Goal: Check status

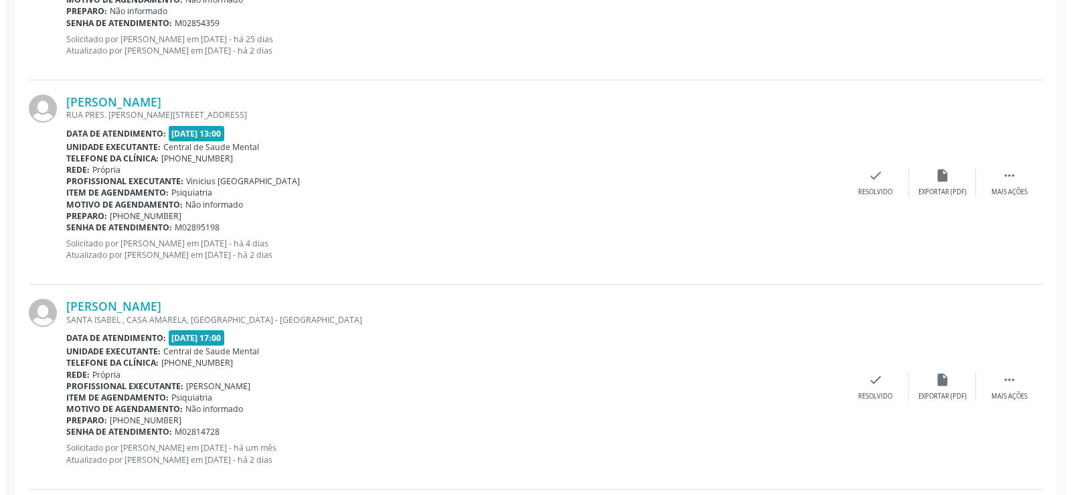
scroll to position [737, 0]
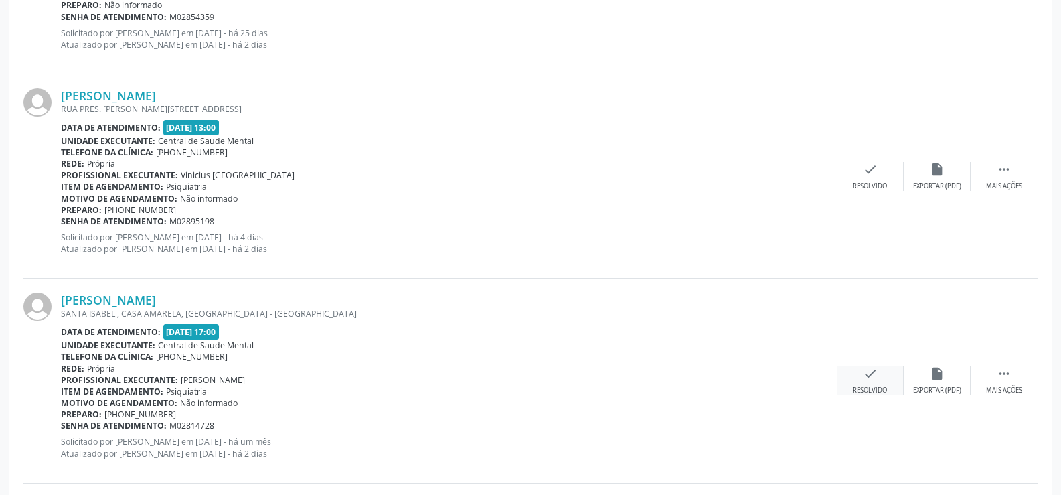
click at [866, 379] on icon "check" at bounding box center [870, 373] width 15 height 15
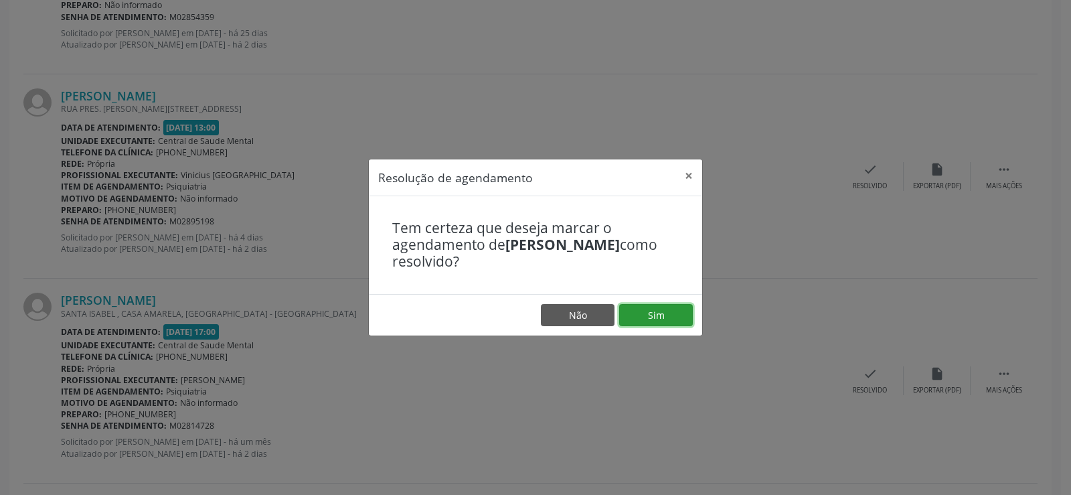
click at [649, 318] on button "Sim" at bounding box center [656, 315] width 74 height 23
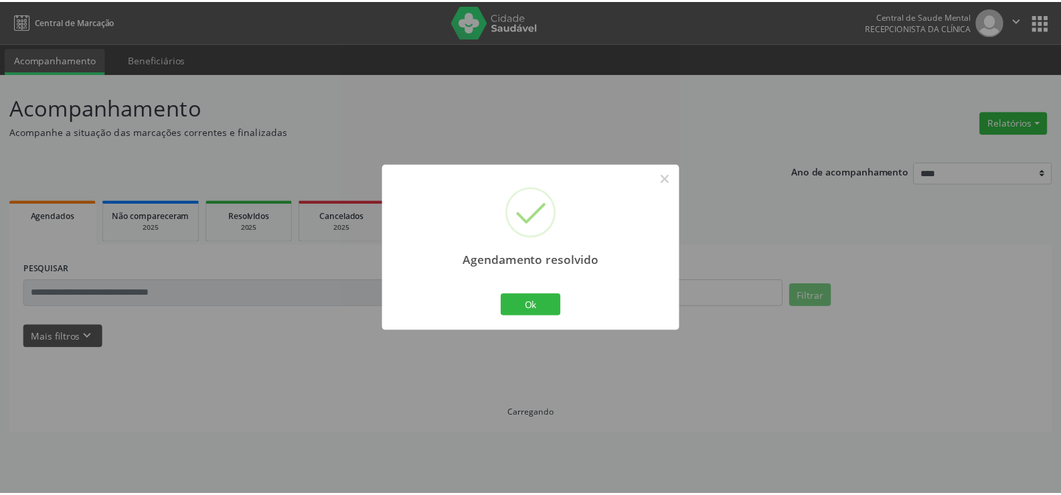
scroll to position [0, 0]
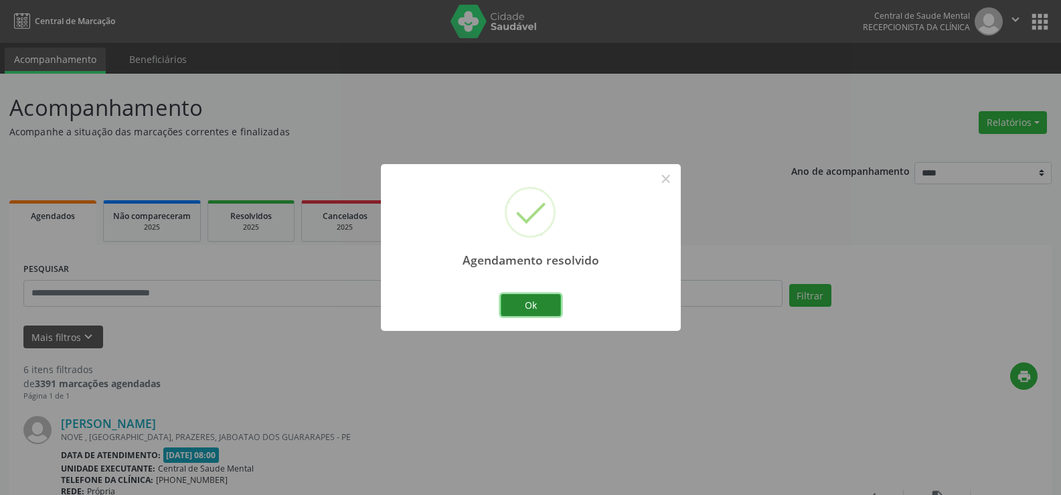
click at [516, 309] on button "Ok" at bounding box center [531, 305] width 60 height 23
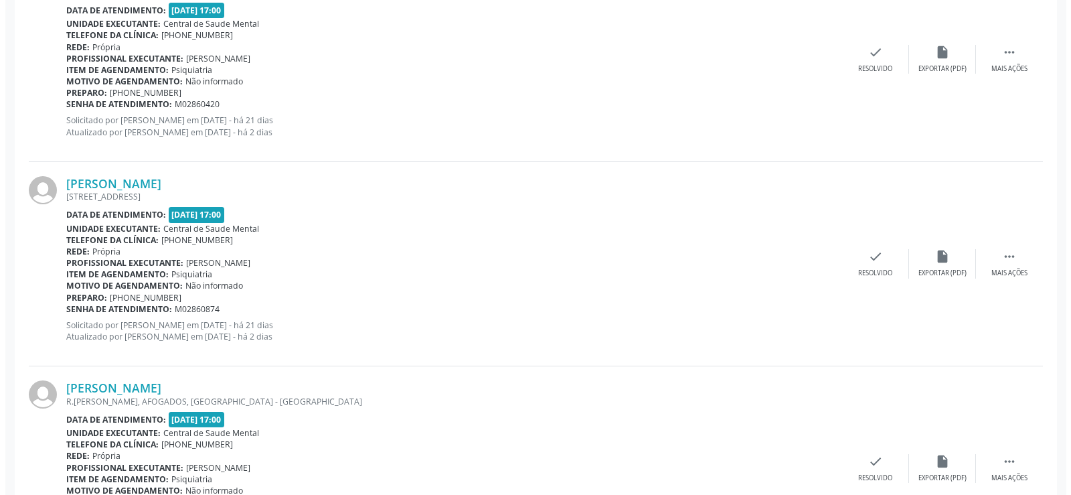
scroll to position [937, 0]
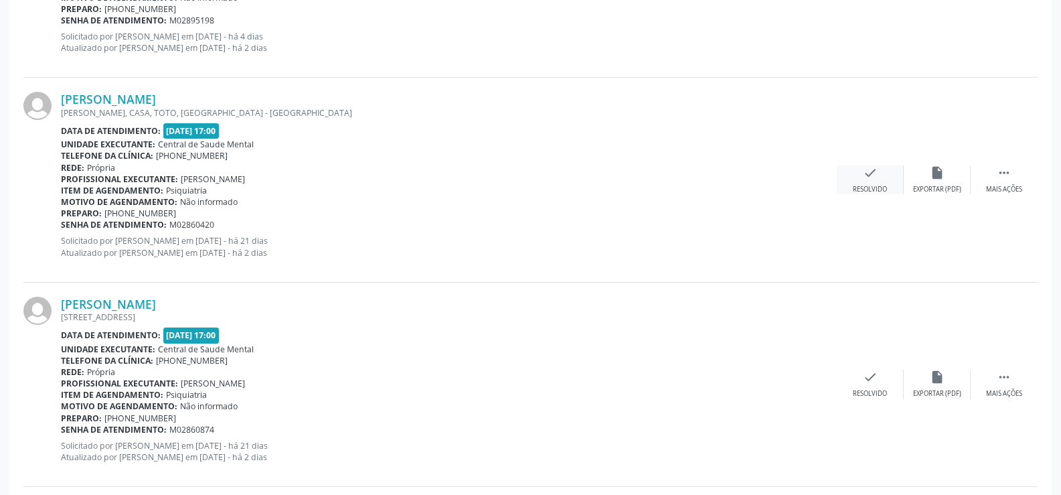
click at [870, 177] on icon "check" at bounding box center [870, 172] width 15 height 15
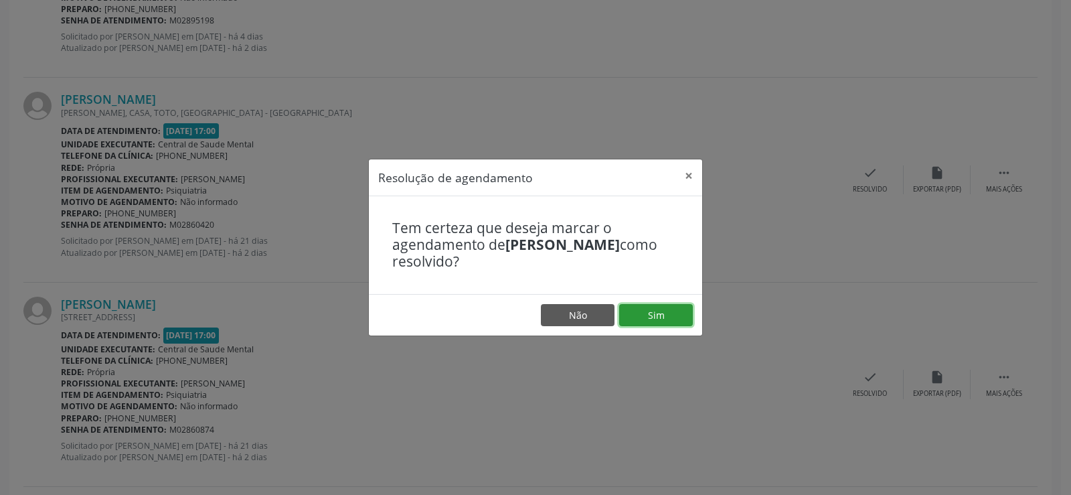
click at [653, 311] on button "Sim" at bounding box center [656, 315] width 74 height 23
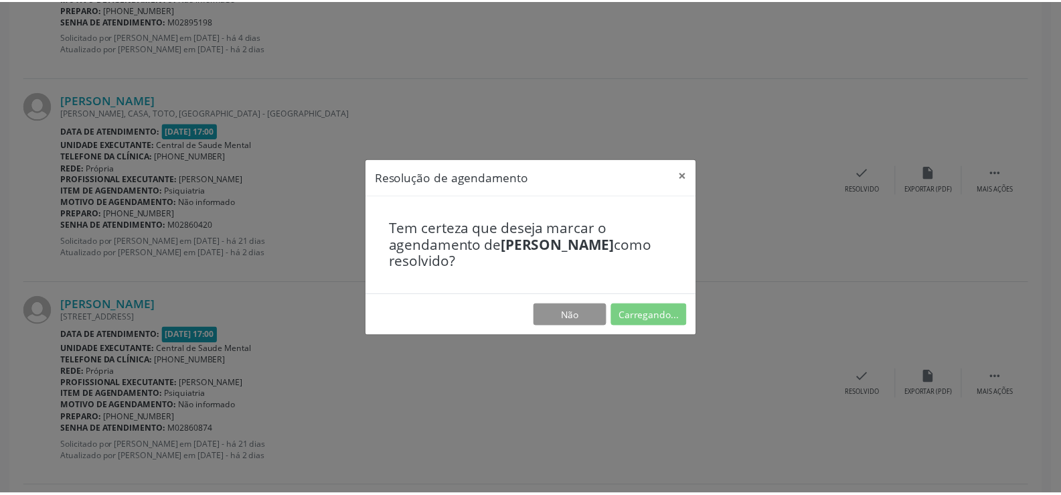
scroll to position [0, 0]
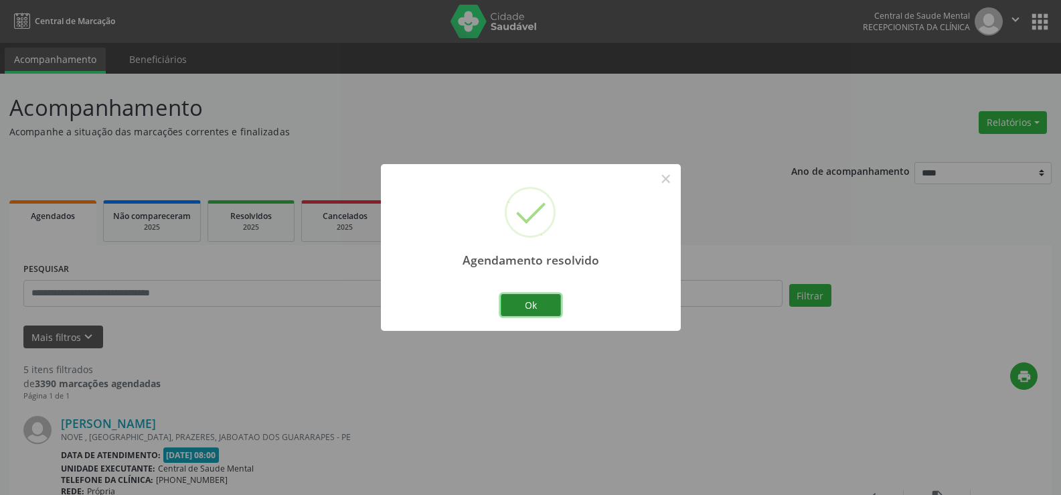
click at [546, 299] on button "Ok" at bounding box center [531, 305] width 60 height 23
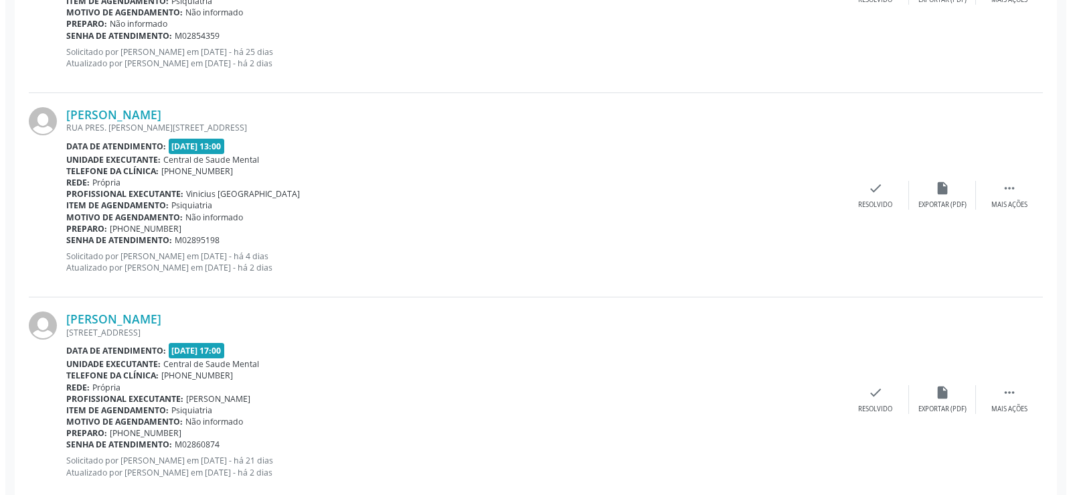
scroll to position [803, 0]
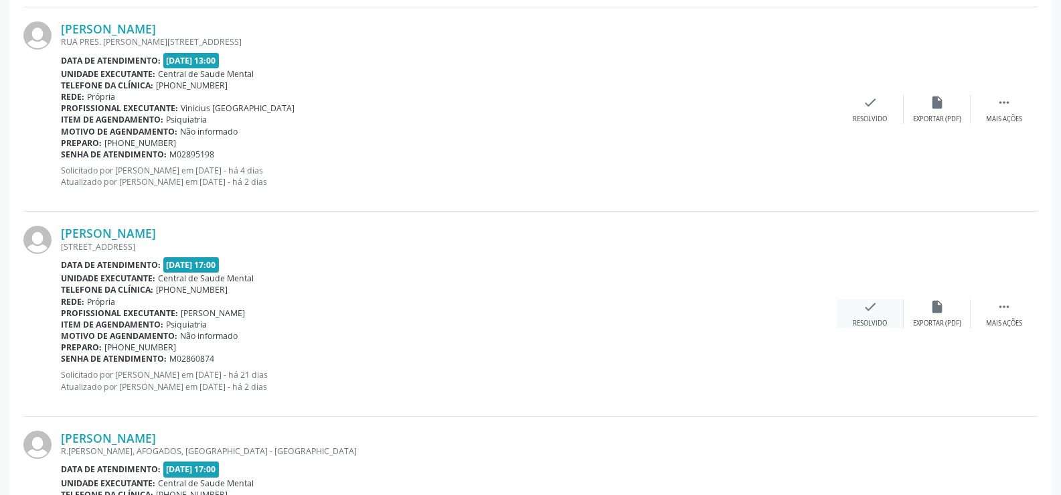
click at [876, 313] on icon "check" at bounding box center [870, 306] width 15 height 15
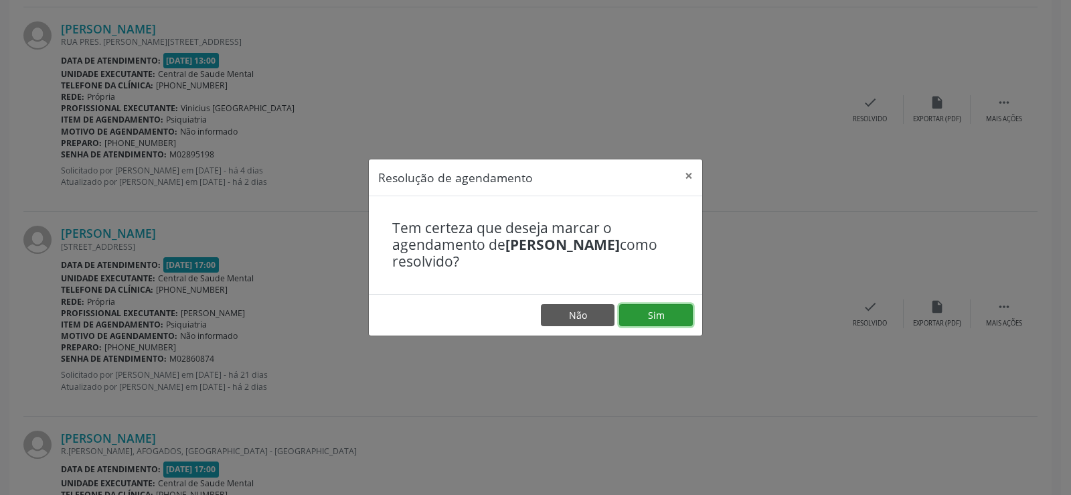
click at [660, 313] on button "Sim" at bounding box center [656, 315] width 74 height 23
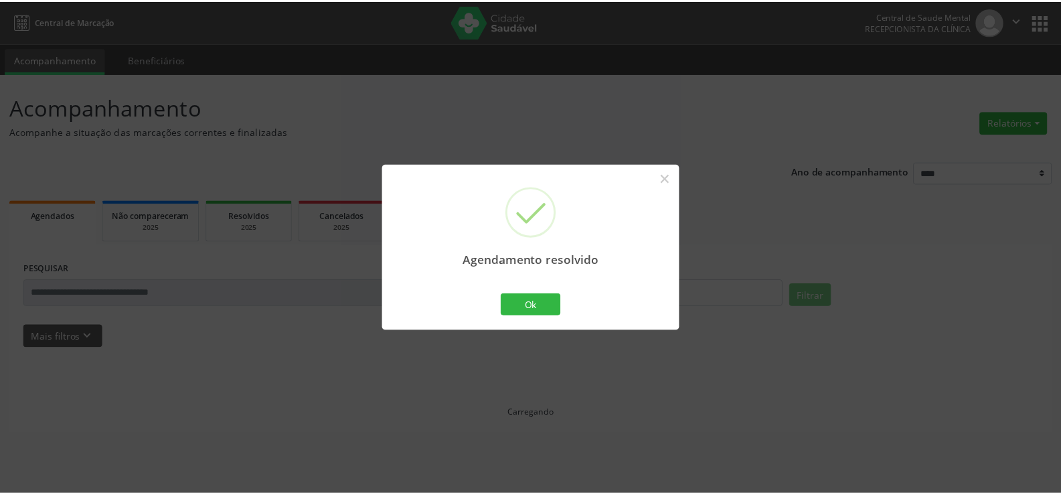
scroll to position [0, 0]
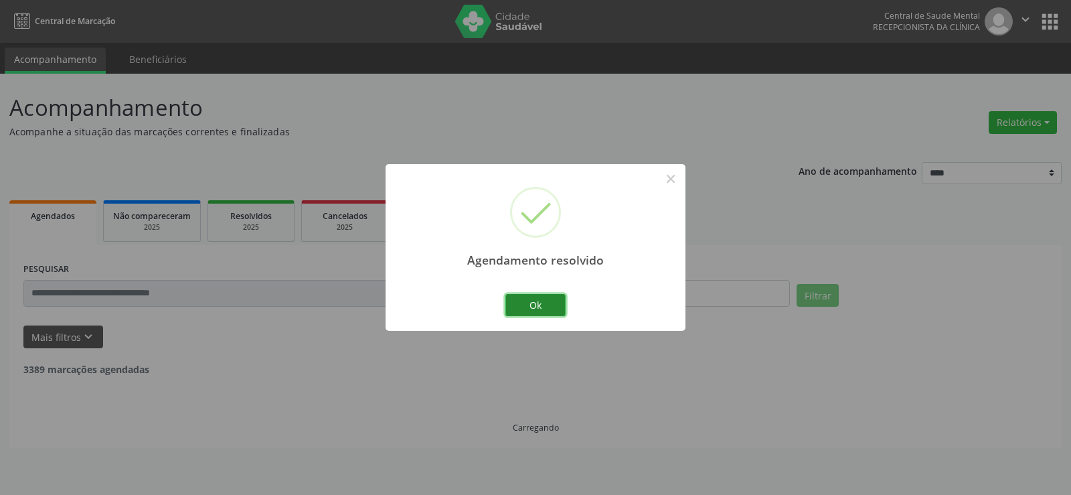
click at [527, 299] on button "Ok" at bounding box center [536, 305] width 60 height 23
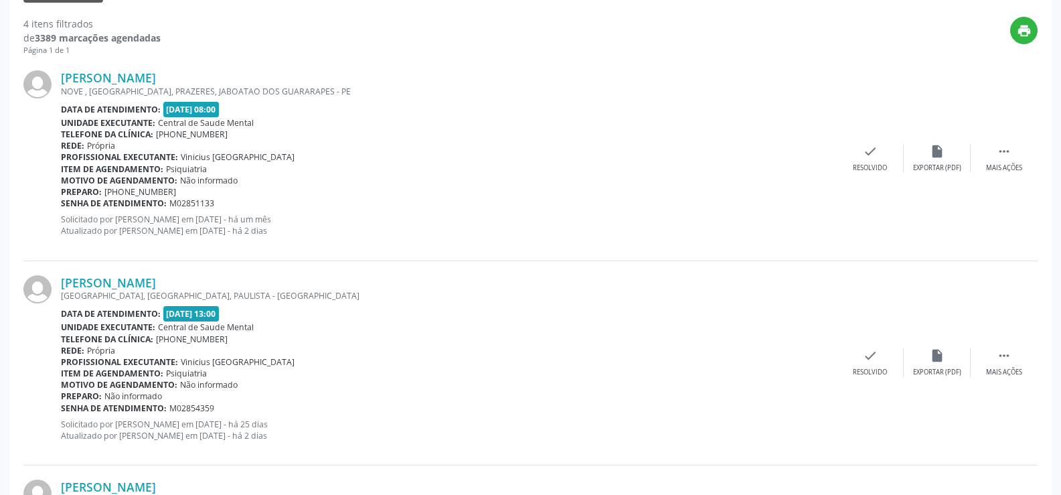
scroll to position [11, 0]
